Goal: Transaction & Acquisition: Download file/media

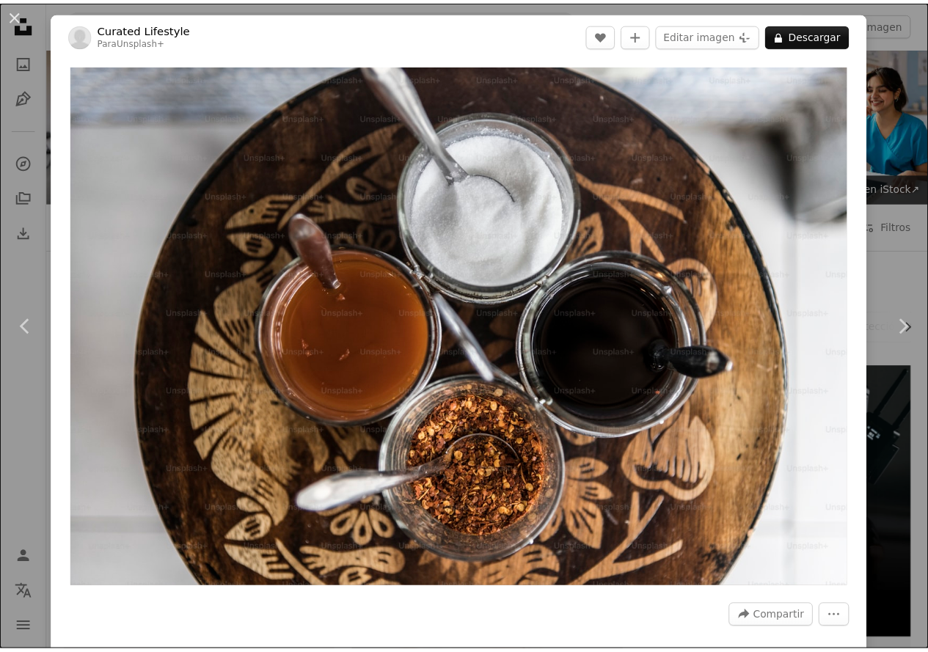
scroll to position [514, 0]
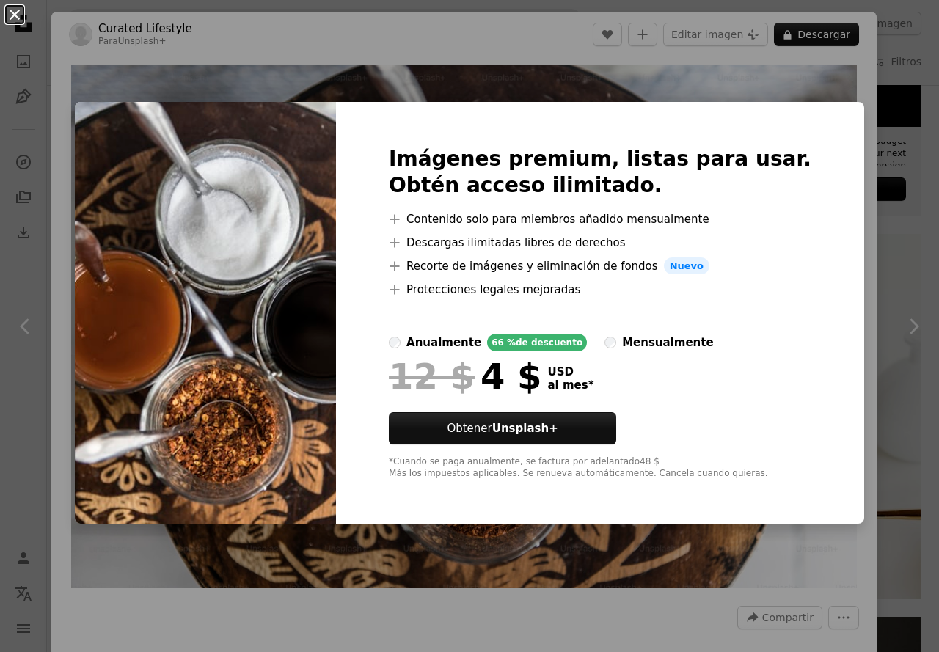
click at [6, 8] on button "An X shape" at bounding box center [15, 15] width 18 height 18
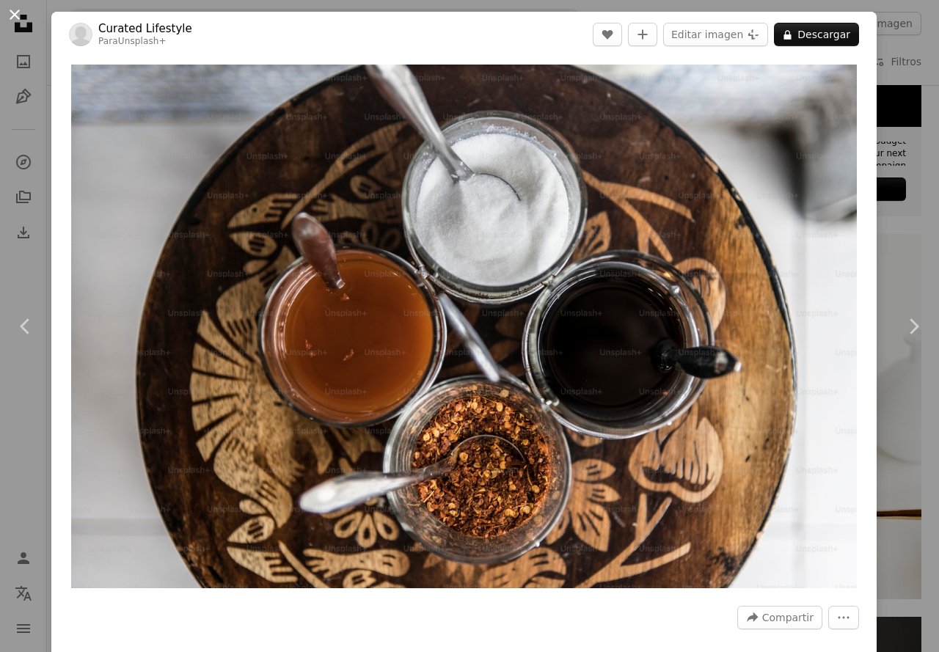
click at [21, 12] on button "An X shape" at bounding box center [15, 15] width 18 height 18
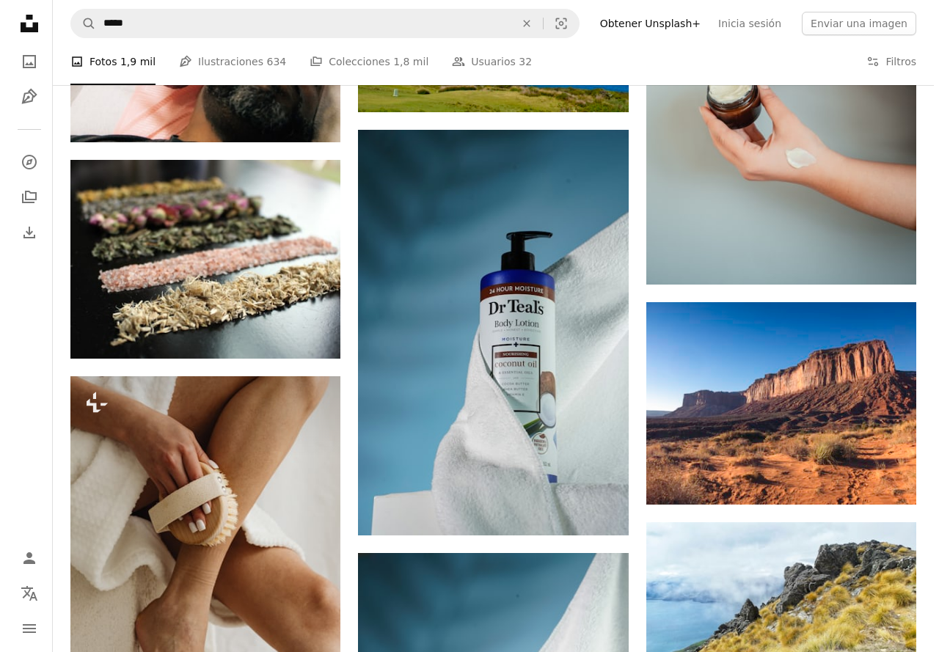
scroll to position [3815, 0]
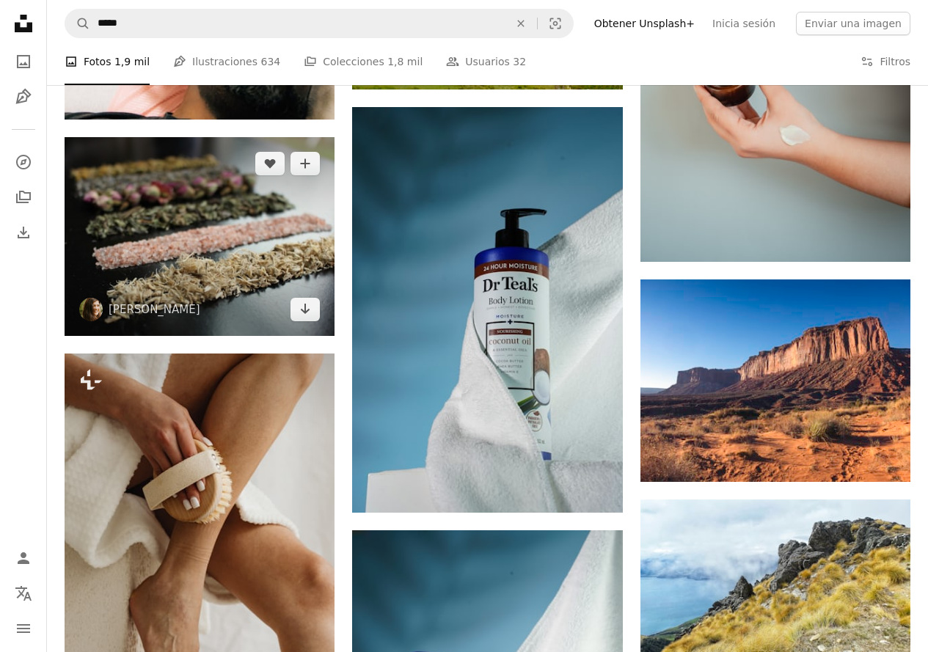
click at [225, 213] on img at bounding box center [200, 236] width 270 height 199
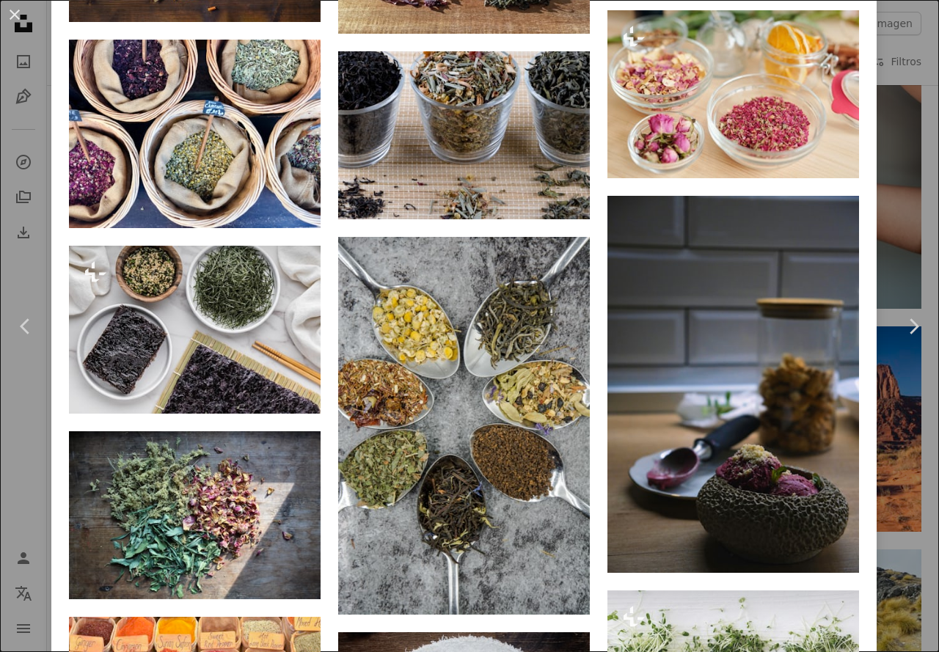
scroll to position [1614, 0]
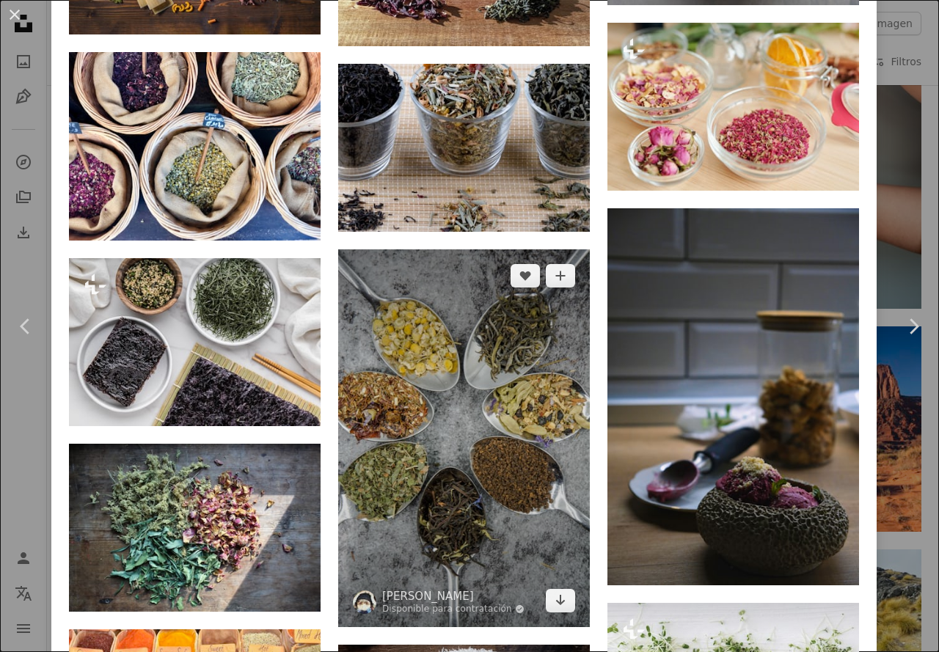
drag, startPoint x: 456, startPoint y: 337, endPoint x: 445, endPoint y: 381, distance: 46.1
click at [445, 381] on img at bounding box center [464, 437] width 252 height 377
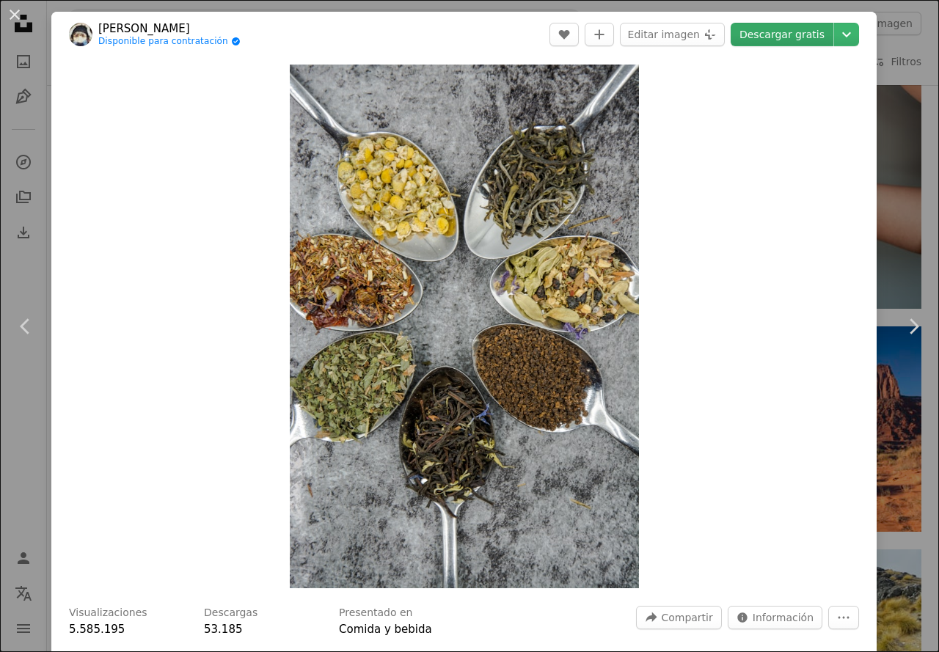
click at [775, 41] on link "Descargar gratis" at bounding box center [782, 34] width 103 height 23
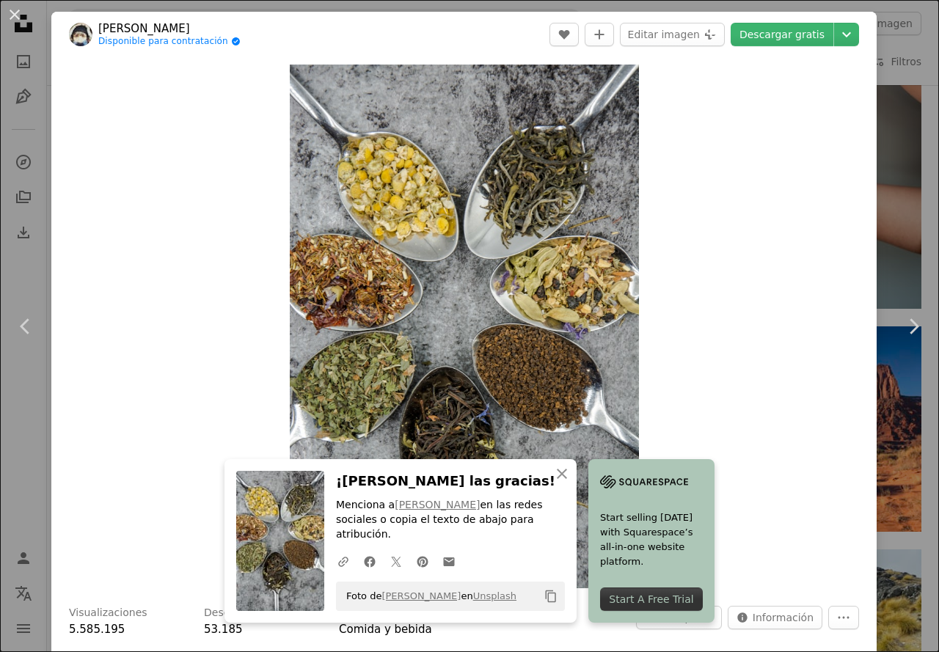
click at [886, 235] on div "An X shape Chevron left Chevron right An X shape Cerrar ¡Dale las gracias! Menc…" at bounding box center [469, 326] width 939 height 652
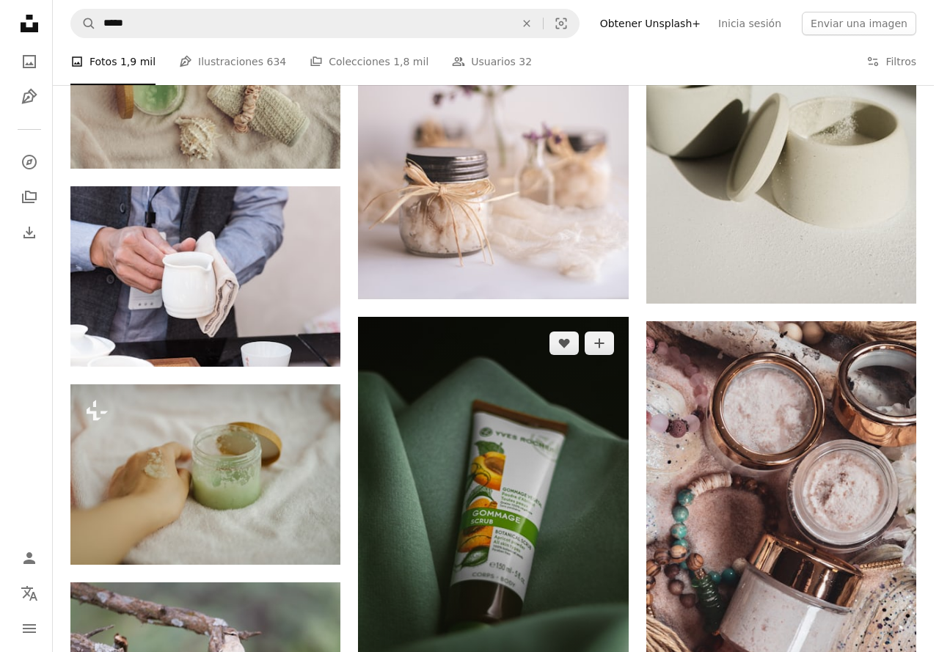
scroll to position [1100, 0]
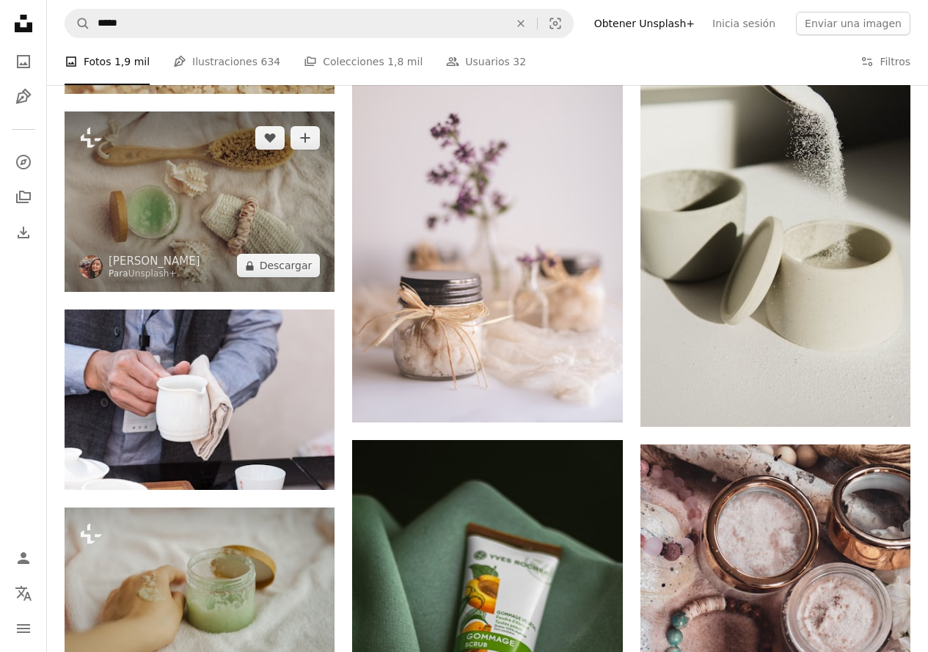
click at [213, 207] on img at bounding box center [200, 202] width 270 height 180
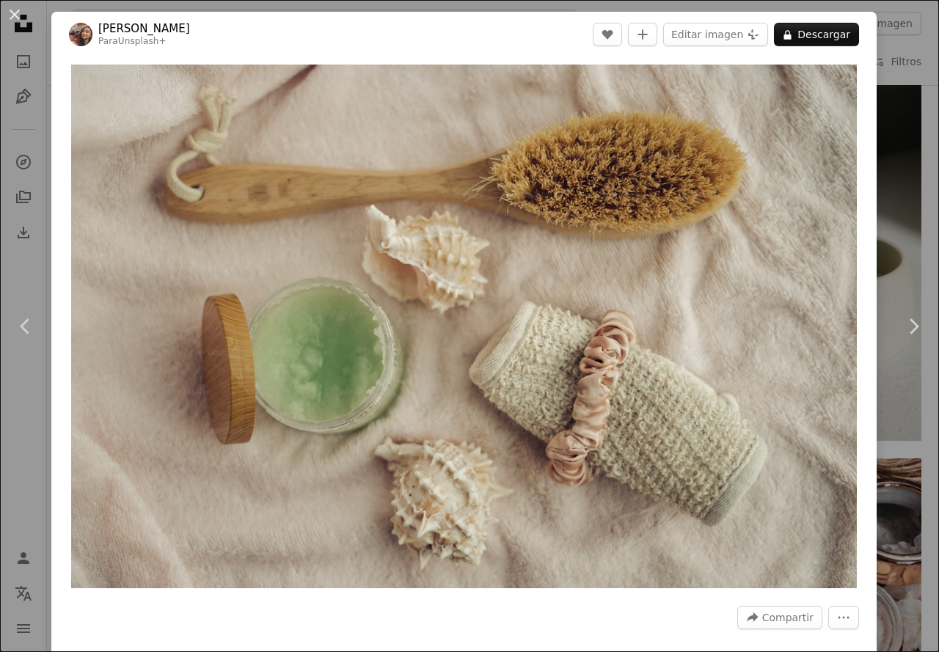
click at [861, 156] on div "Zoom in" at bounding box center [463, 326] width 825 height 538
click at [889, 142] on div "An X shape Chevron left Chevron right Lala Azizli Para Unsplash+ A heart A plus…" at bounding box center [469, 326] width 939 height 652
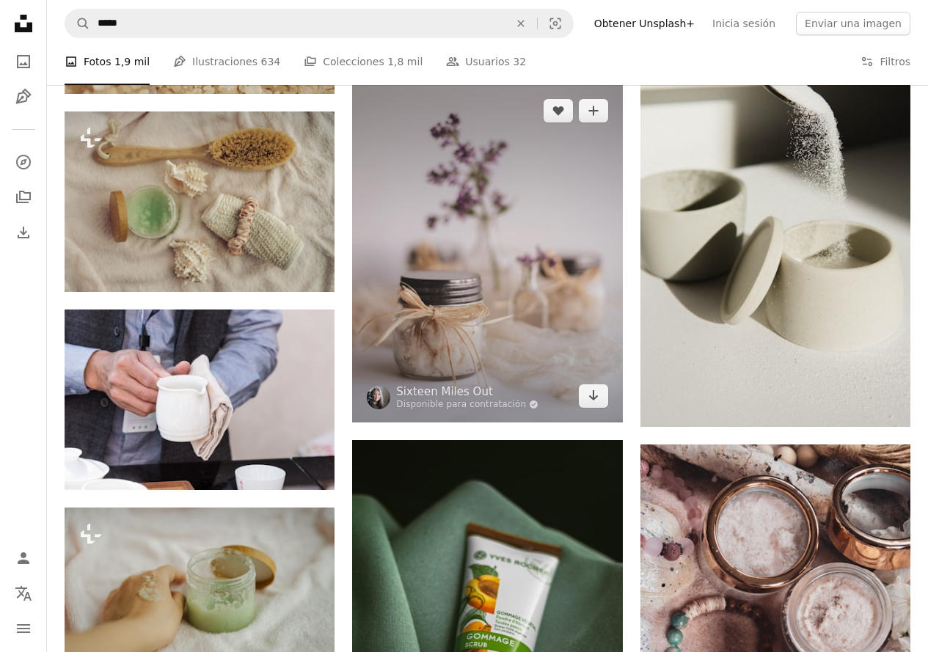
click at [591, 246] on img at bounding box center [487, 252] width 270 height 337
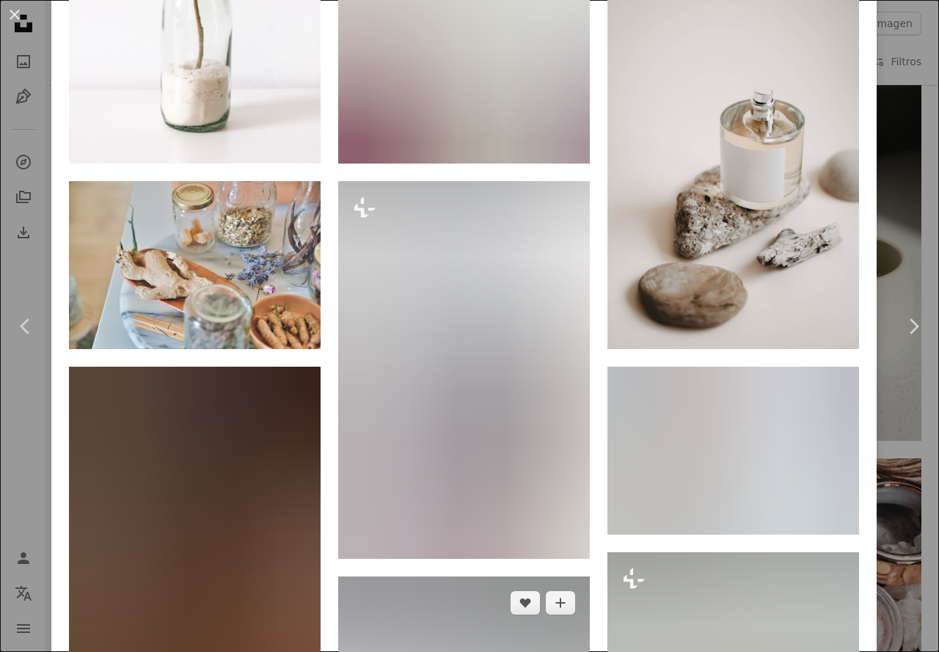
scroll to position [1687, 0]
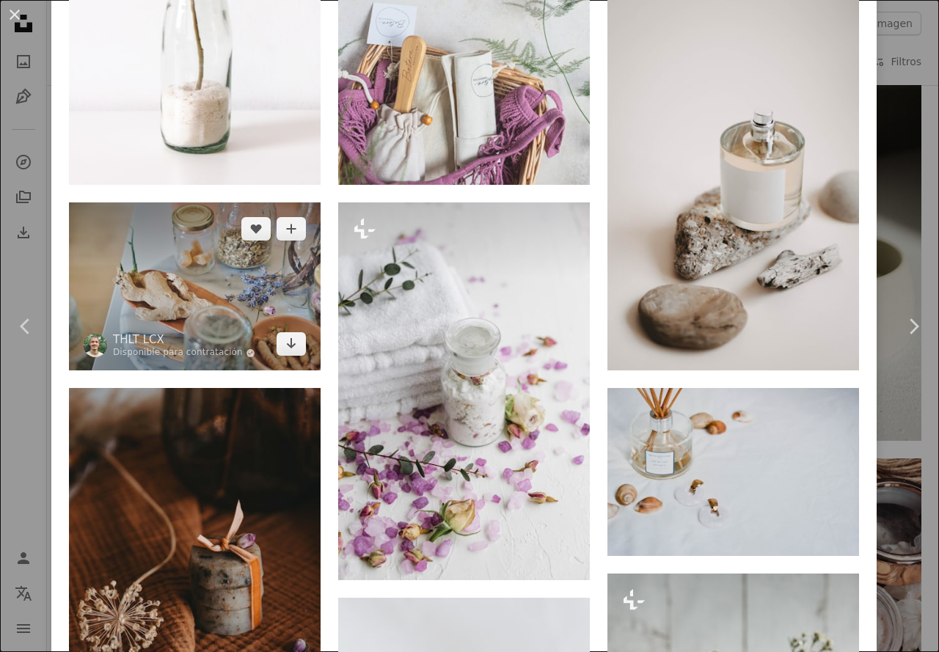
click at [161, 261] on img at bounding box center [195, 286] width 252 height 168
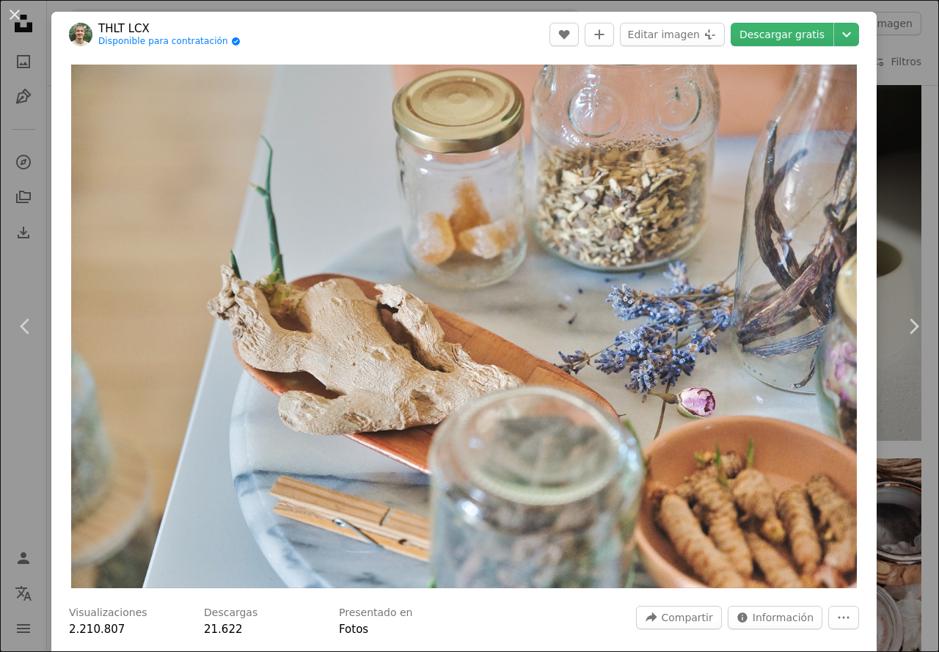
click at [908, 147] on div "An X shape Chevron left Chevron right THLT LCX Disponible para contratación A c…" at bounding box center [469, 326] width 939 height 652
